Goal: Information Seeking & Learning: Learn about a topic

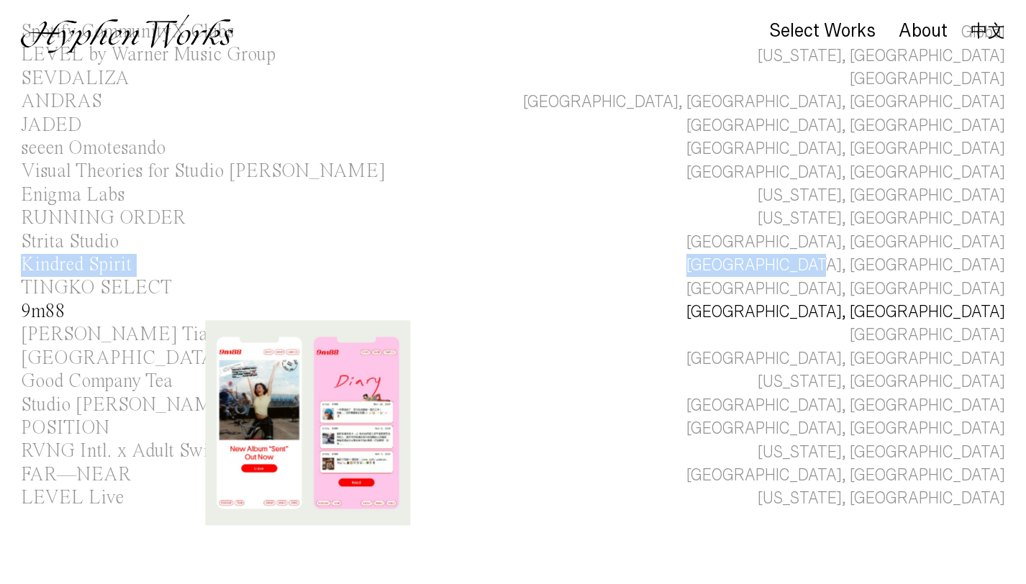
scroll to position [140, 0]
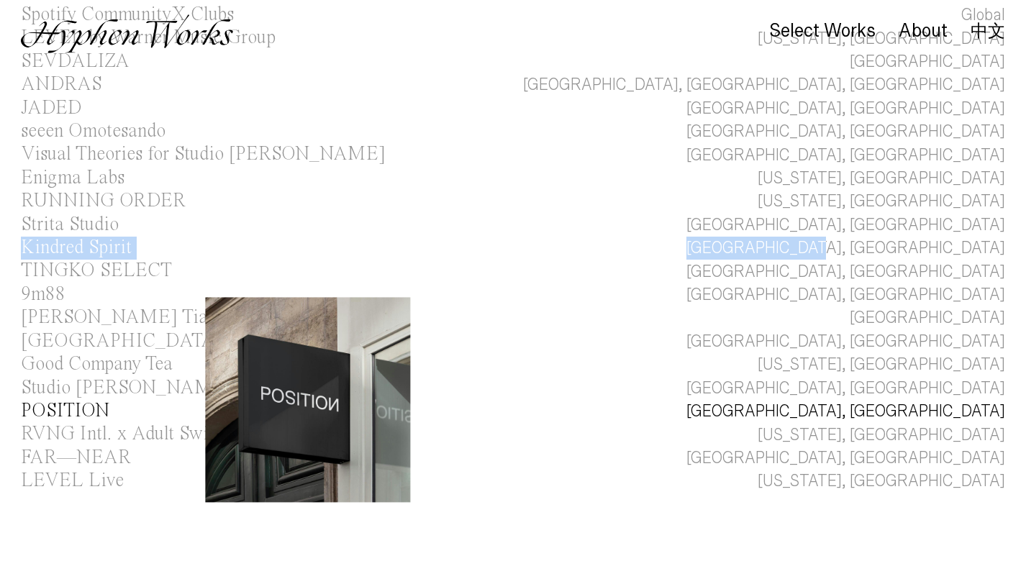
click at [57, 405] on div "POSITION" at bounding box center [65, 411] width 89 height 19
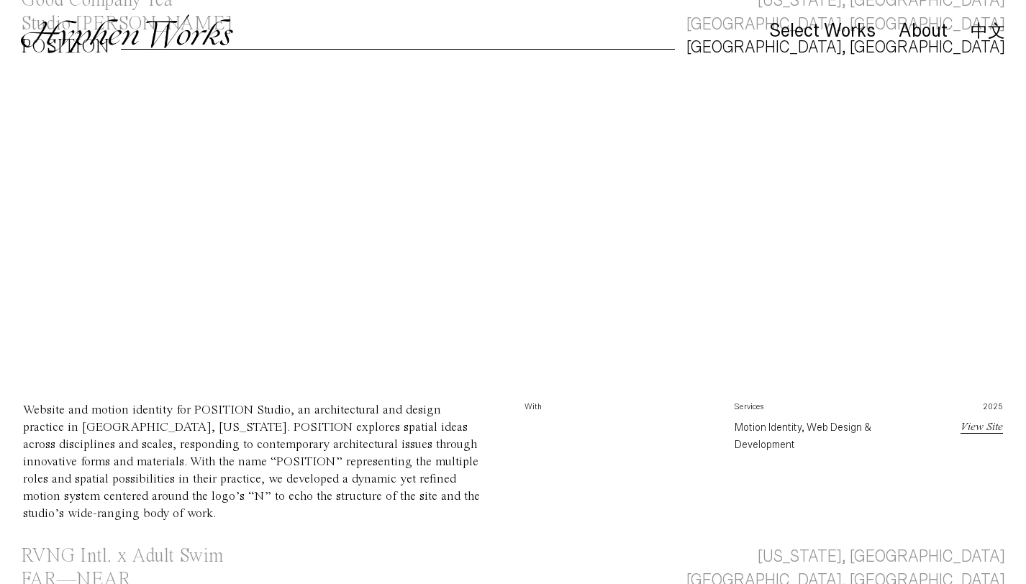
scroll to position [517, 0]
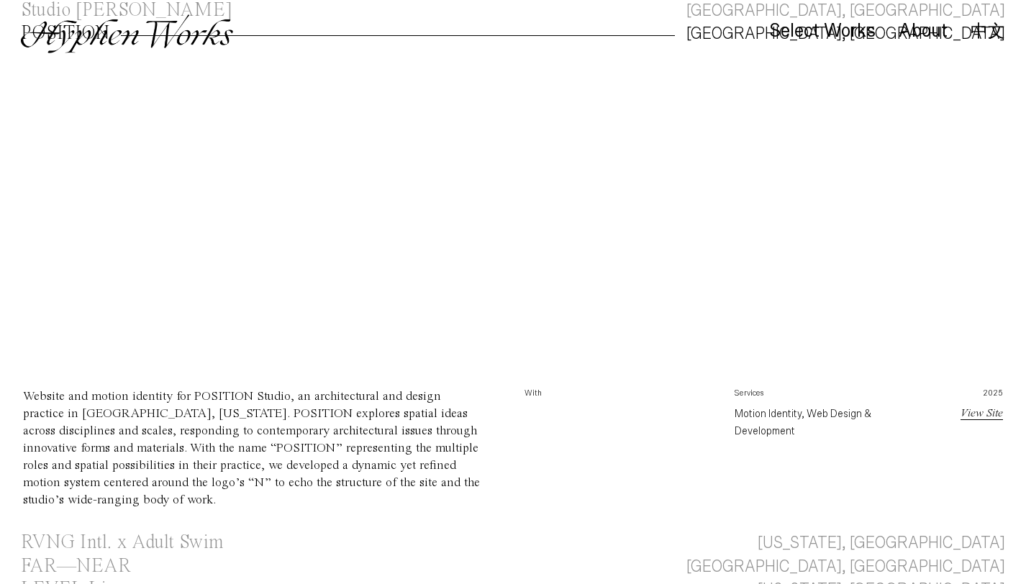
click at [982, 415] on link "View Site" at bounding box center [982, 414] width 42 height 12
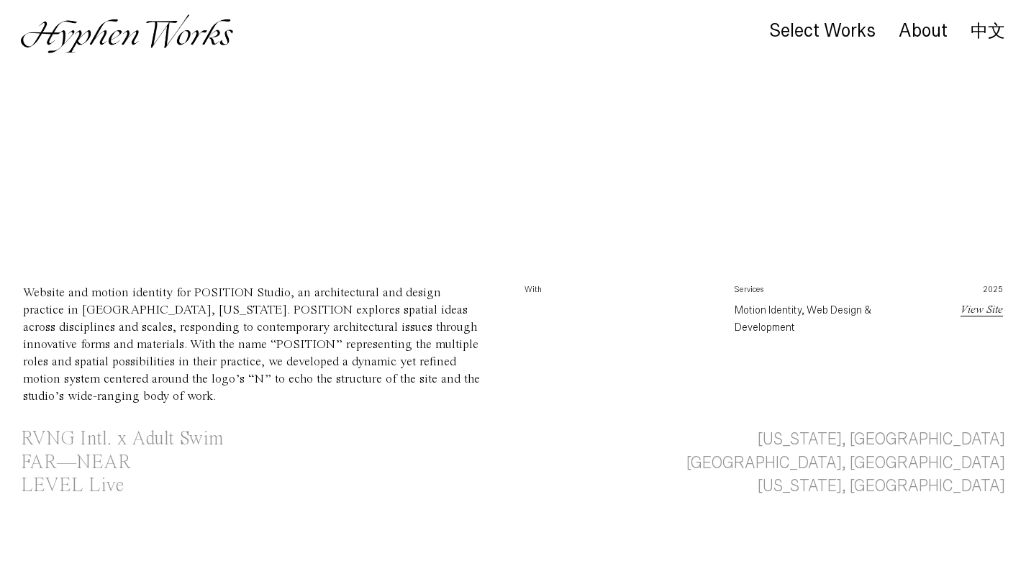
scroll to position [790, 0]
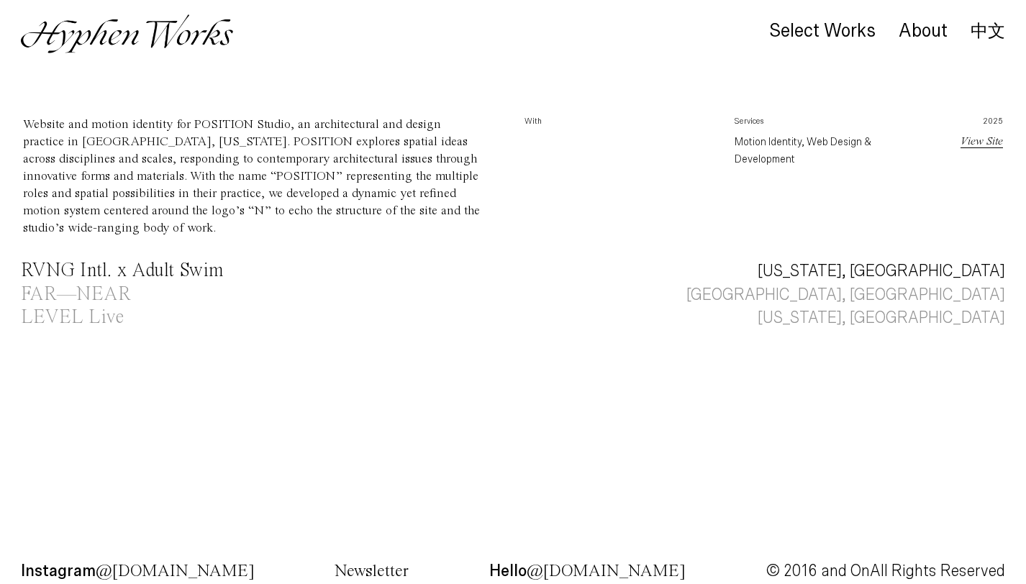
click at [77, 261] on div "RVNG Intl. x Adult Swim" at bounding box center [122, 270] width 202 height 19
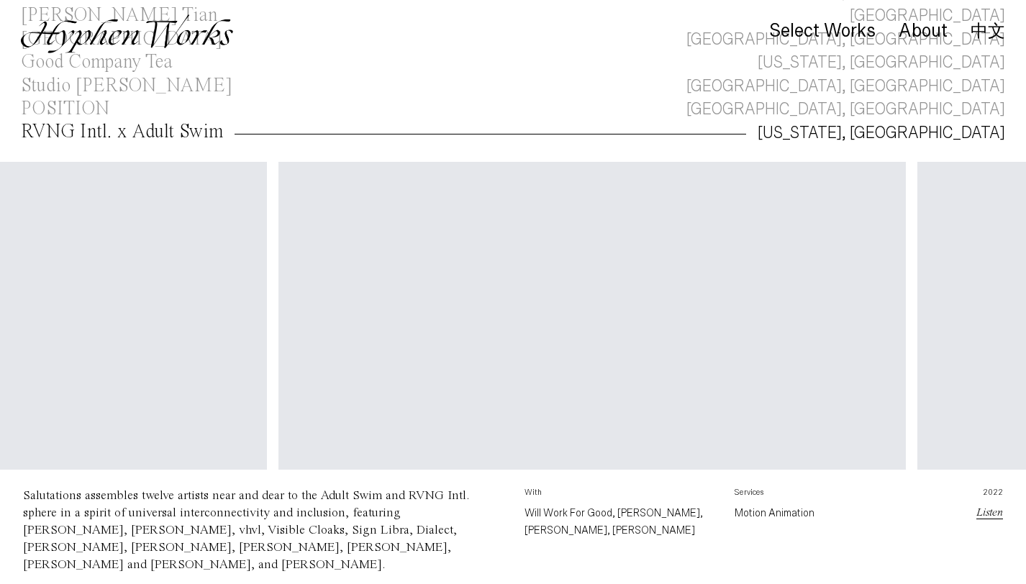
scroll to position [0, 1442]
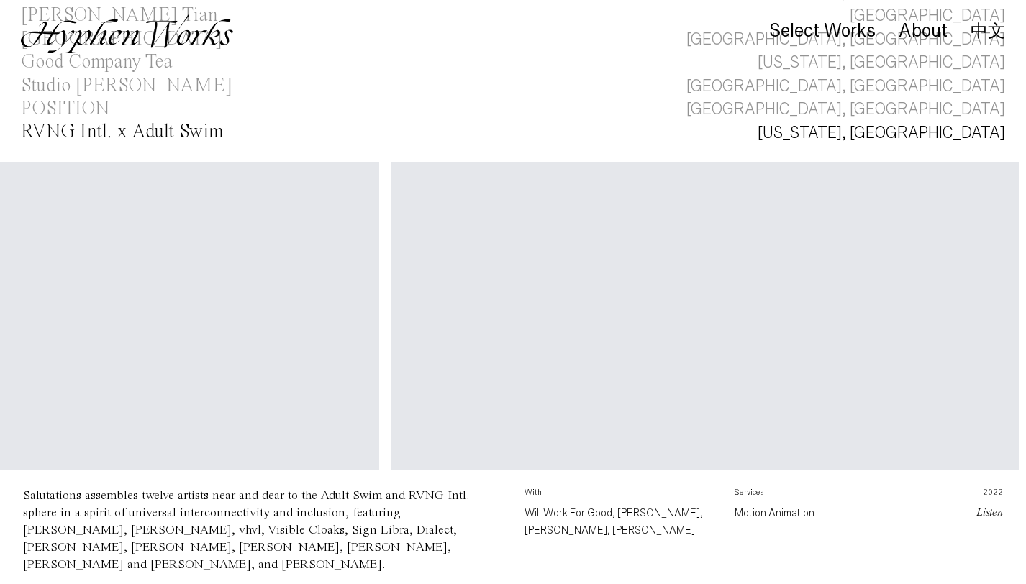
click at [391, 276] on video "Your browser does not support the video tag." at bounding box center [705, 319] width 628 height 314
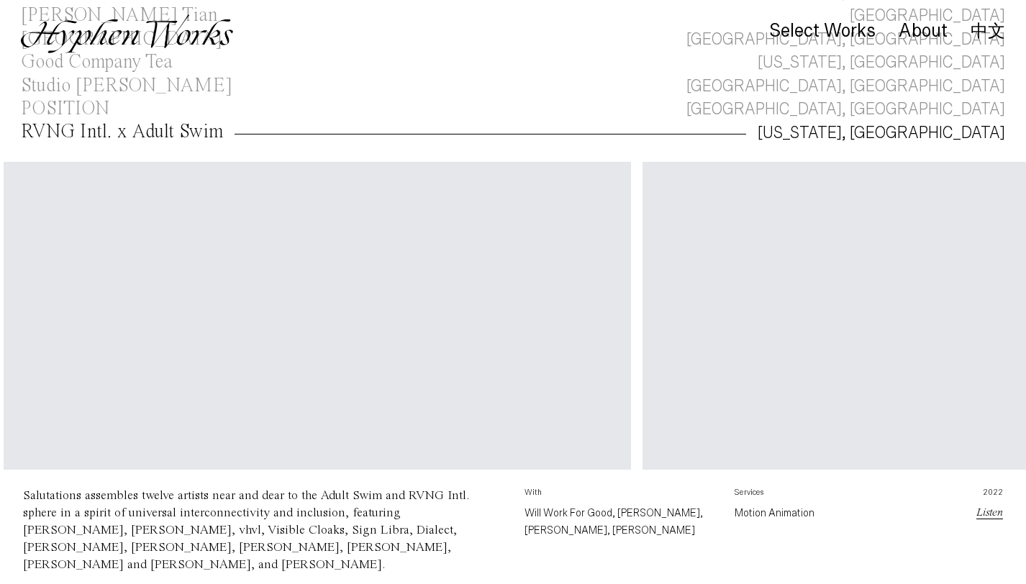
scroll to position [0, 0]
click at [137, 214] on video "Your browser does not support the video tag." at bounding box center [239, 319] width 628 height 314
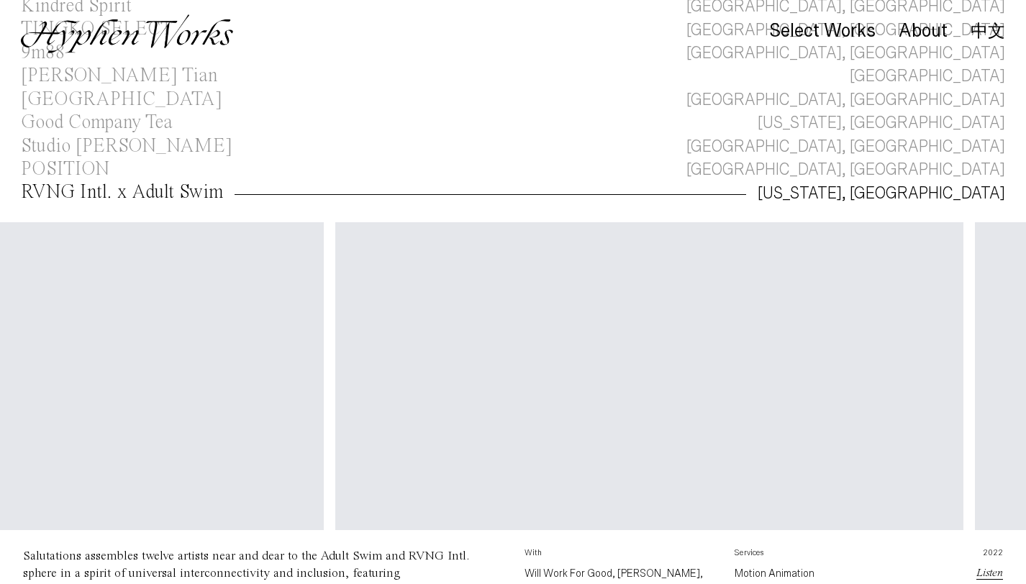
scroll to position [348, 0]
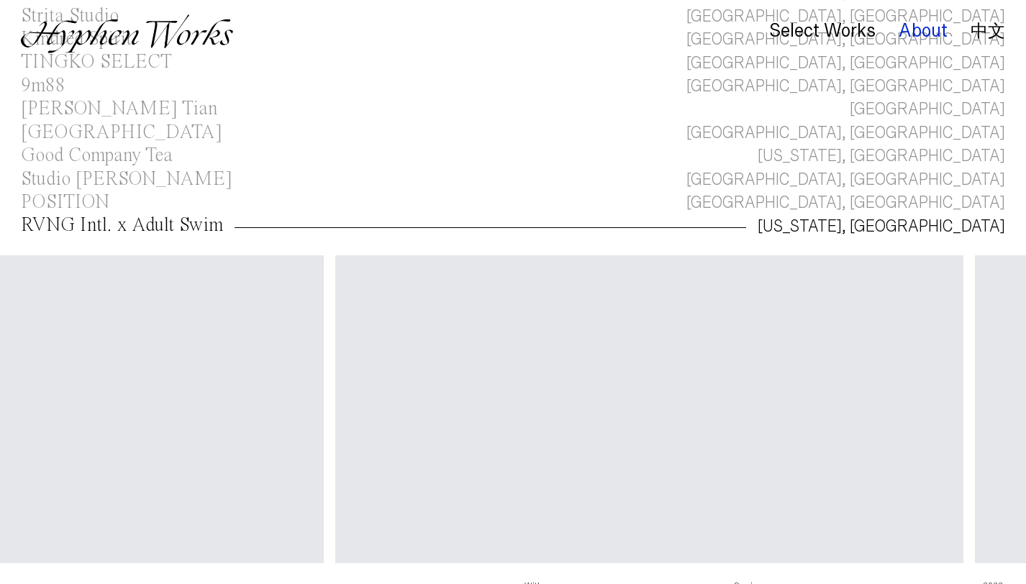
click at [924, 29] on div "About" at bounding box center [923, 31] width 49 height 20
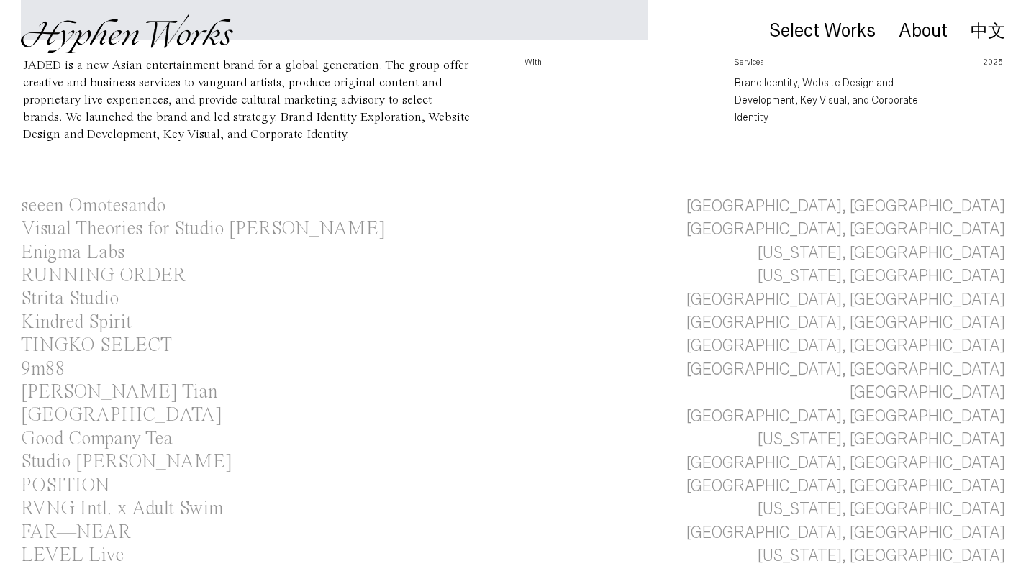
scroll to position [539, 0]
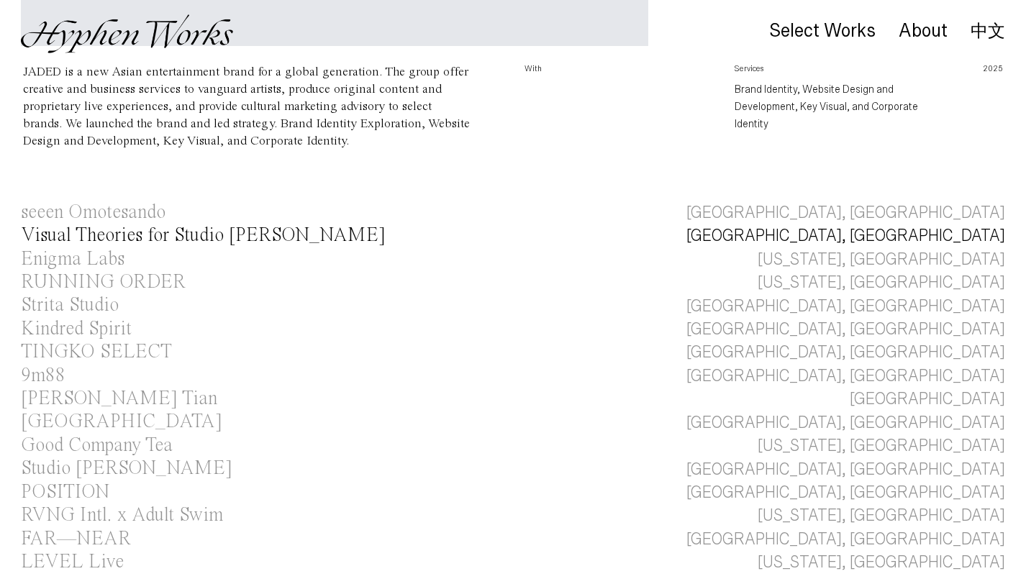
click at [127, 236] on div "Visual Theories for Studio [PERSON_NAME]" at bounding box center [203, 235] width 365 height 19
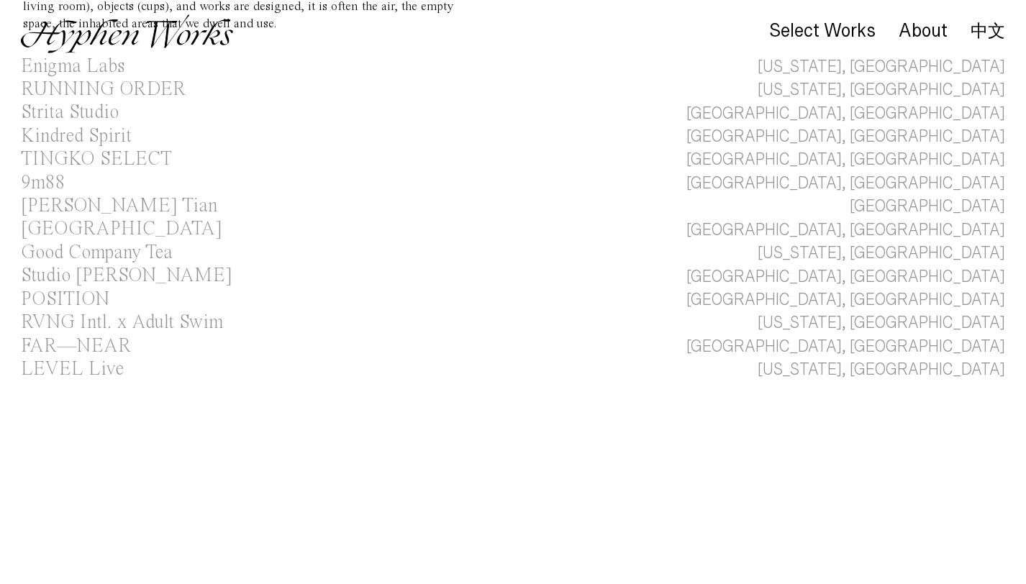
scroll to position [784, 0]
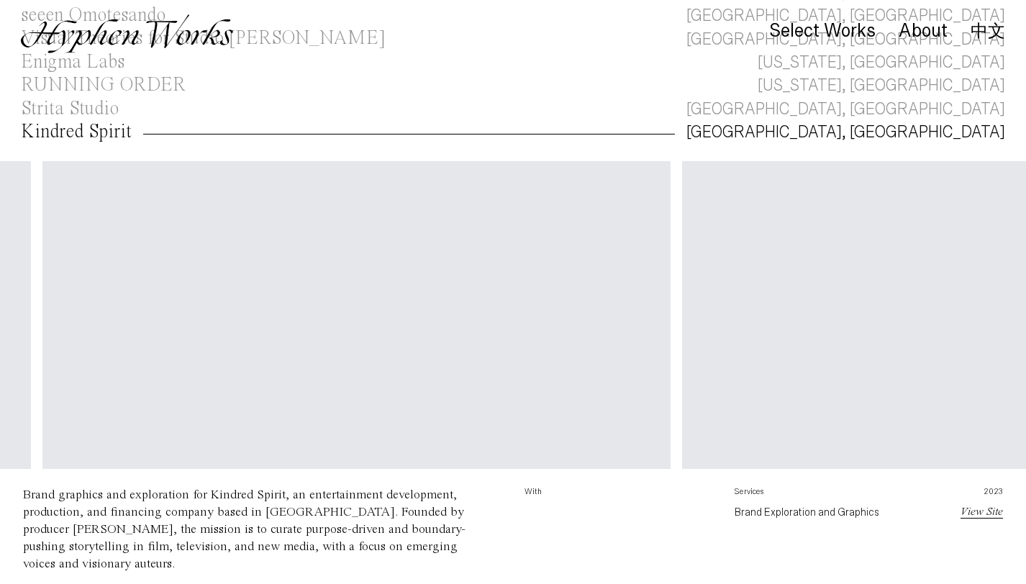
scroll to position [0, 148]
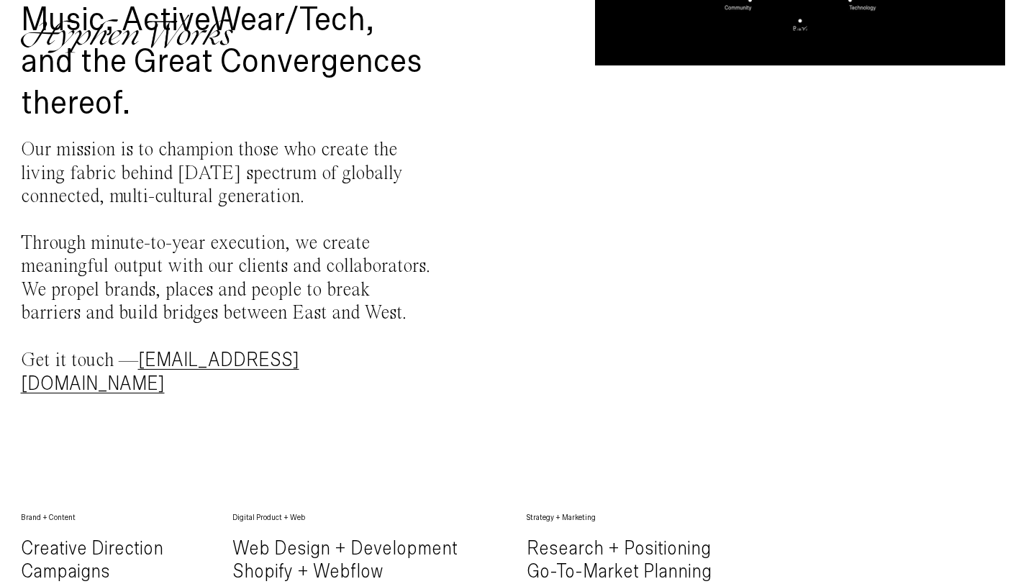
scroll to position [480, 0]
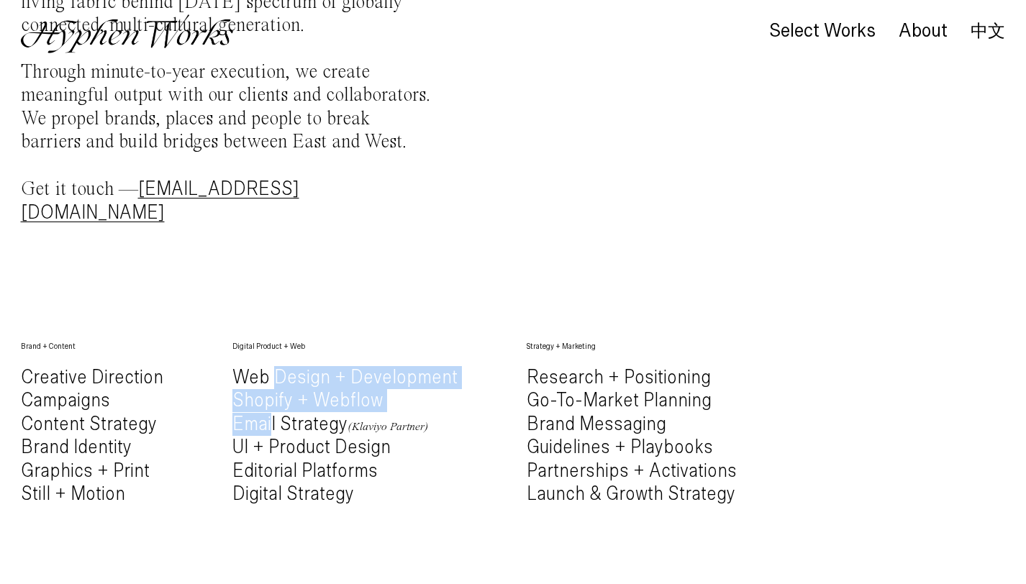
drag, startPoint x: 269, startPoint y: 358, endPoint x: 269, endPoint y: 409, distance: 50.4
click at [269, 410] on h4 "Web Design + Development Shopify + Webflow Email Strategy (Klaviyo Partner) UI …" at bounding box center [344, 436] width 225 height 140
click at [269, 409] on h4 "Web Design + Development Shopify + Webflow Email Strategy (Klaviyo Partner) UI …" at bounding box center [344, 436] width 225 height 140
drag, startPoint x: 266, startPoint y: 369, endPoint x: 266, endPoint y: 405, distance: 36.7
click at [266, 405] on h4 "Web Design + Development Shopify + Webflow Email Strategy (Klaviyo Partner) UI …" at bounding box center [344, 436] width 225 height 140
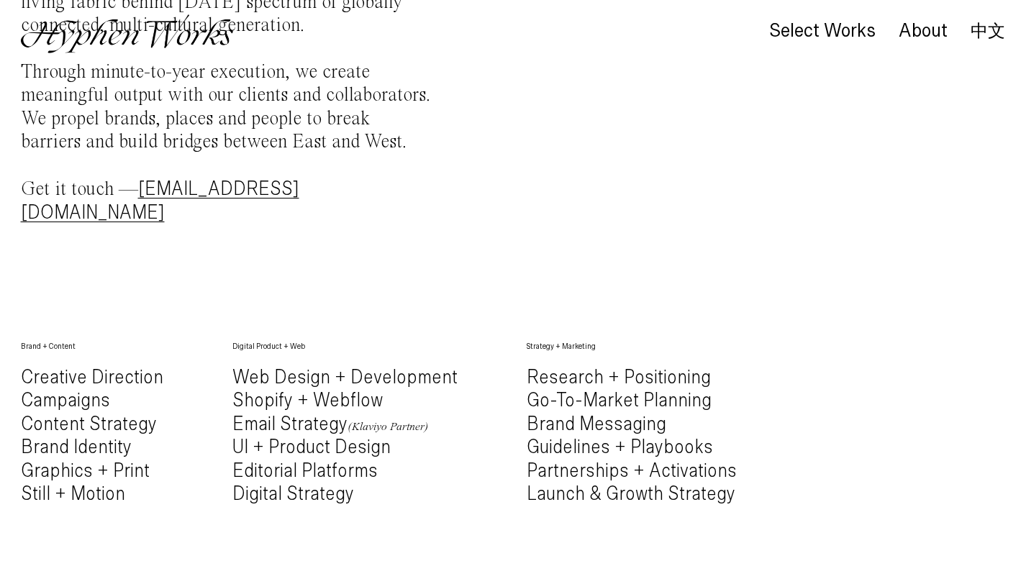
click at [270, 426] on h4 "Web Design + Development Shopify + Webflow Email Strategy (Klaviyo Partner) UI …" at bounding box center [344, 436] width 225 height 140
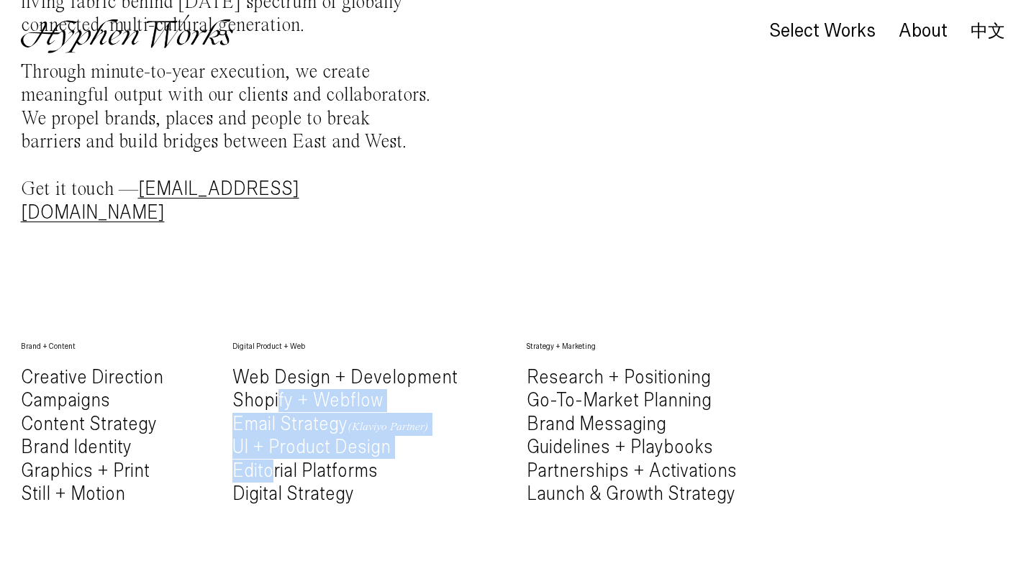
drag, startPoint x: 273, startPoint y: 385, endPoint x: 273, endPoint y: 454, distance: 69.1
click at [273, 455] on h4 "Web Design + Development Shopify + Webflow Email Strategy (Klaviyo Partner) UI …" at bounding box center [344, 436] width 225 height 140
click at [273, 454] on h4 "Web Design + Development Shopify + Webflow Email Strategy (Klaviyo Partner) UI …" at bounding box center [344, 436] width 225 height 140
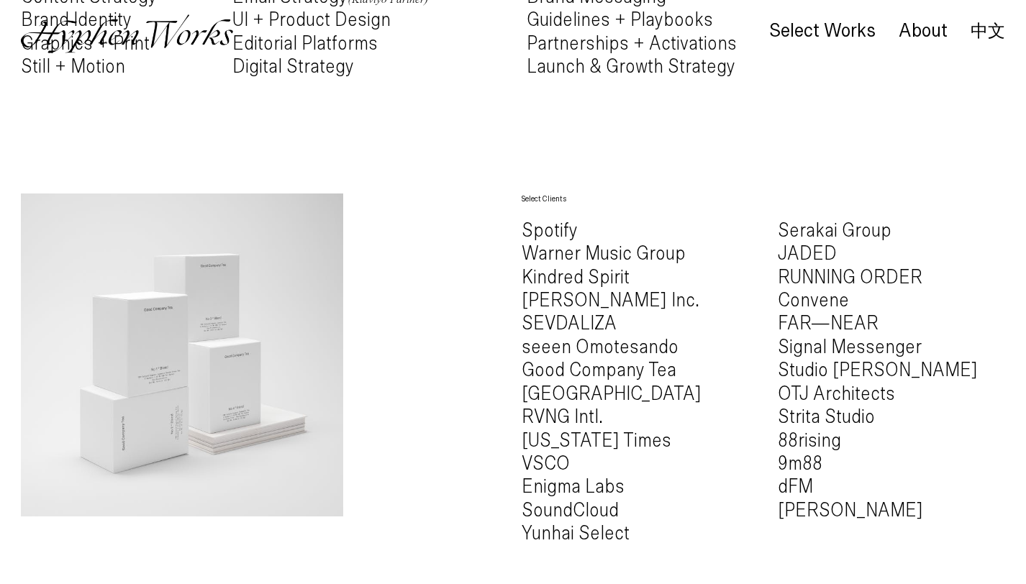
scroll to position [926, 0]
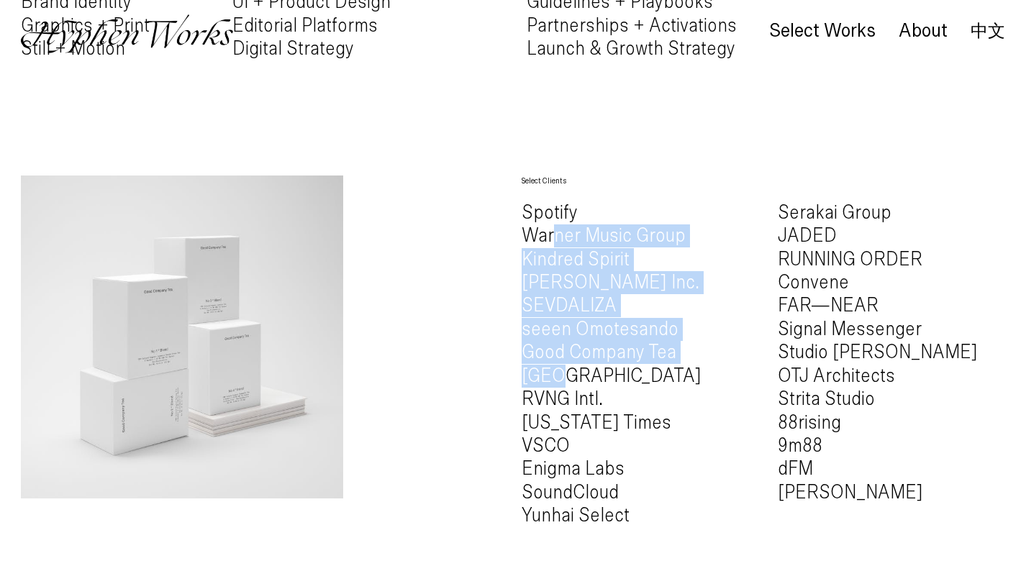
drag, startPoint x: 557, startPoint y: 215, endPoint x: 556, endPoint y: 343, distance: 128.1
click at [556, 344] on h4 "Spotify Warner Music Group Kindred Spirit Westbrook Inc. SEVDALIZA seeen Omotes…" at bounding box center [635, 365] width 227 height 327
click at [556, 343] on h4 "Spotify Warner Music Group Kindred Spirit Westbrook Inc. SEVDALIZA seeen Omotes…" at bounding box center [635, 365] width 227 height 327
